Goal: Browse casually

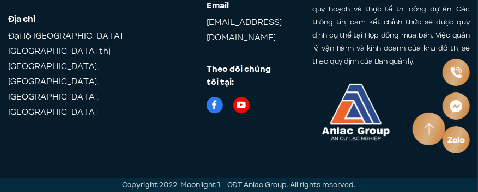
scroll to position [6846, 0]
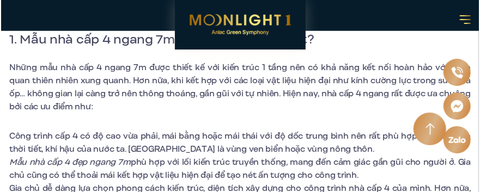
scroll to position [290, 0]
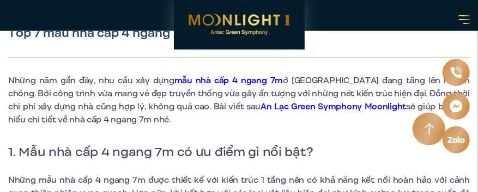
click at [460, 11] on section "Giới thiệu Vị trí Tiện ích Thông tin căn hộ Tin tức Thư viện Liên hệ vi en Đăng…" at bounding box center [239, 15] width 478 height 31
click at [461, 17] on div at bounding box center [464, 19] width 11 height 9
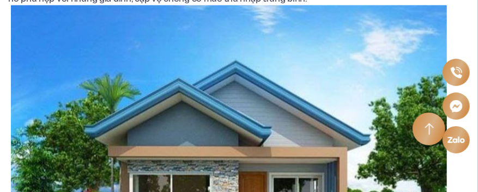
scroll to position [944, 0]
